Goal: Navigation & Orientation: Find specific page/section

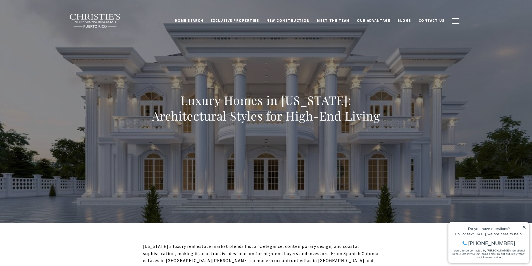
click at [523, 226] on icon at bounding box center [523, 227] width 3 height 3
click at [525, 228] on icon at bounding box center [523, 227] width 3 height 3
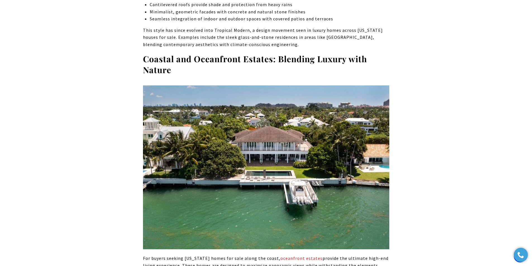
scroll to position [1423, 0]
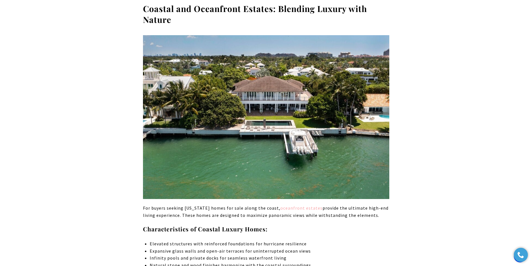
click at [294, 205] on link "oceanfront estates" at bounding box center [301, 208] width 42 height 6
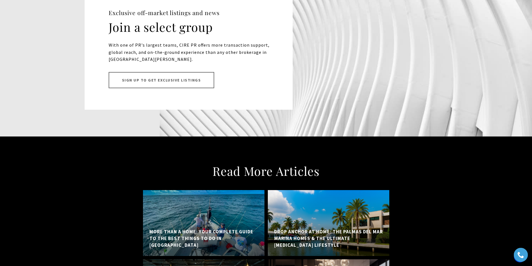
scroll to position [3655, 0]
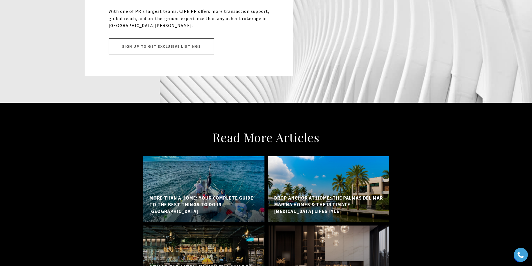
click at [323, 195] on h5 "Drop Anchor at Home: The Palmas Del Mar Marina Homes & The Ultimate Boating Lif…" at bounding box center [328, 205] width 109 height 20
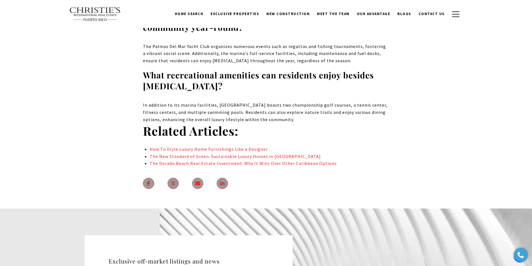
scroll to position [3394, 0]
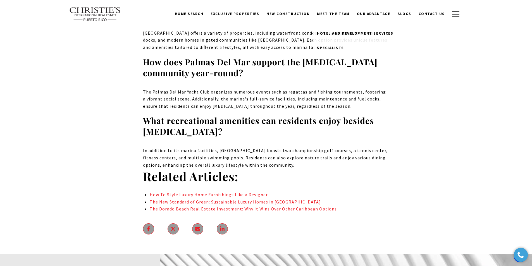
click at [331, 13] on link "Meet the Team" at bounding box center [333, 14] width 40 height 11
click at [334, 32] on span "Hotel and Development Services" at bounding box center [355, 33] width 76 height 5
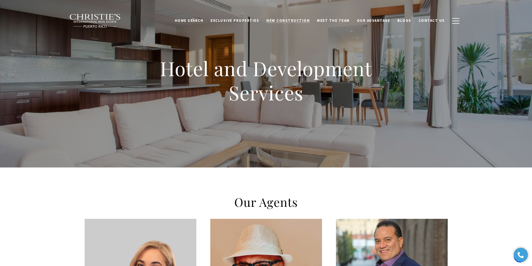
click at [294, 21] on span "New Construction" at bounding box center [287, 20] width 43 height 5
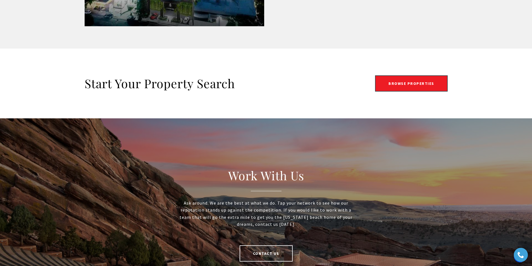
scroll to position [1060, 0]
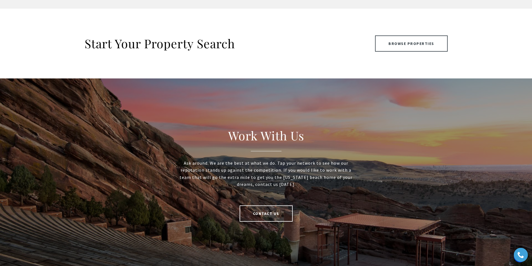
click at [406, 49] on link "Browse Properties" at bounding box center [411, 43] width 73 height 16
click at [402, 43] on link "Browse Properties" at bounding box center [411, 43] width 73 height 16
click at [400, 42] on link "Browse Properties" at bounding box center [411, 43] width 73 height 16
click at [400, 41] on link "Browse Properties" at bounding box center [411, 43] width 73 height 16
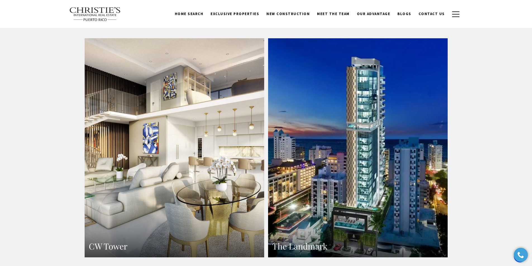
scroll to position [556, 0]
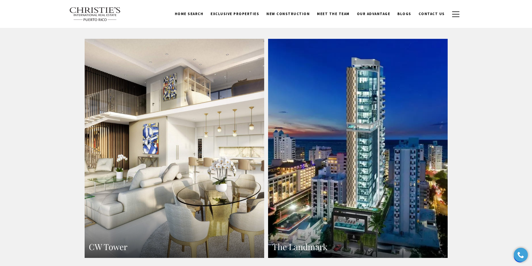
click at [334, 98] on link "The Landmark" at bounding box center [357, 148] width 179 height 219
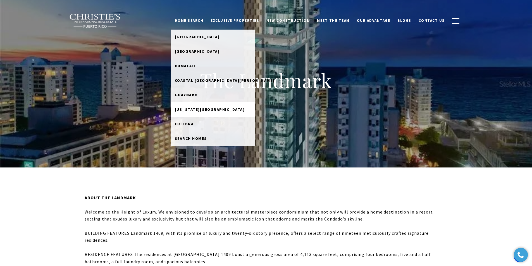
click at [195, 111] on span "[US_STATE][GEOGRAPHIC_DATA]" at bounding box center [210, 109] width 70 height 5
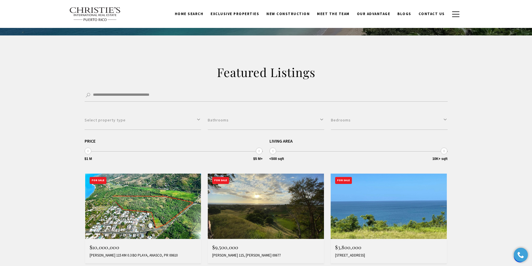
scroll to position [56, 0]
